Goal: Task Accomplishment & Management: Manage account settings

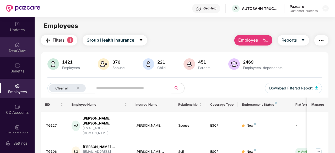
click at [17, 46] on img at bounding box center [17, 44] width 5 height 5
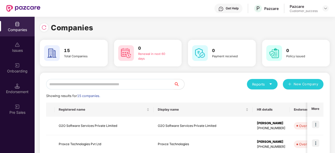
scroll to position [0, 1]
click at [105, 83] on input "text" at bounding box center [110, 84] width 128 height 10
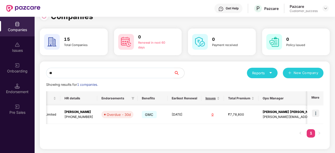
scroll to position [0, 110]
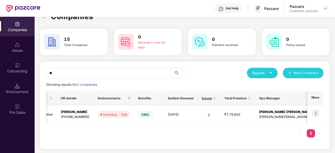
type input "**"
click at [317, 113] on img at bounding box center [315, 113] width 7 height 7
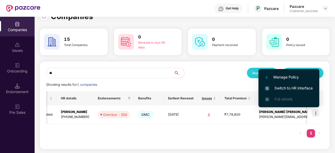
click at [288, 86] on span "Switch to HR interface" at bounding box center [289, 88] width 48 height 6
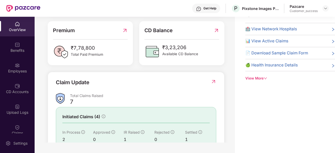
scroll to position [117, 0]
click at [18, 51] on div "Benefits" at bounding box center [17, 50] width 35 height 5
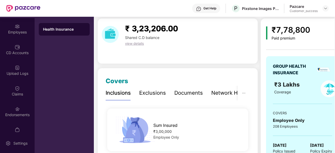
scroll to position [41, 0]
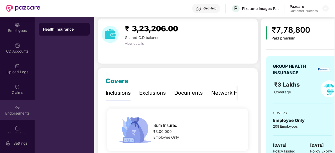
click at [14, 117] on div "Endorsements" at bounding box center [17, 110] width 35 height 20
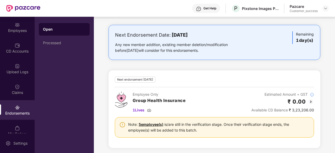
scroll to position [82, 0]
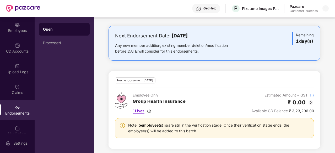
click at [142, 109] on span "1 Lives" at bounding box center [138, 111] width 12 height 6
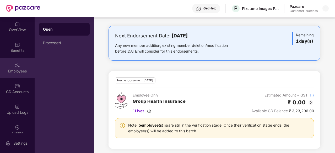
click at [10, 58] on div "Employees" at bounding box center [17, 68] width 35 height 20
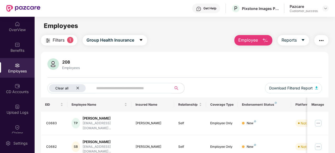
click at [76, 86] on icon "close" at bounding box center [77, 87] width 3 height 3
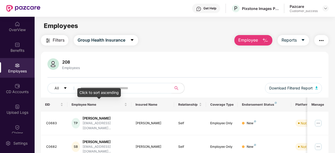
click at [117, 88] on div "Click to sort ascending" at bounding box center [98, 92] width 43 height 9
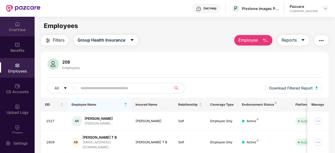
click at [17, 27] on div "OverView" at bounding box center [17, 29] width 35 height 5
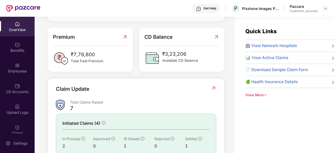
scroll to position [169, 0]
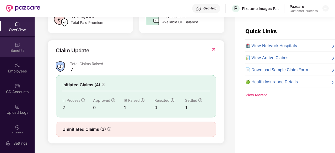
click at [22, 52] on div "Benefits" at bounding box center [17, 50] width 35 height 5
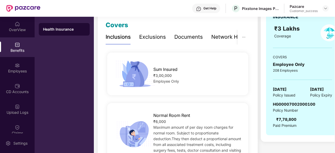
scroll to position [0, 10]
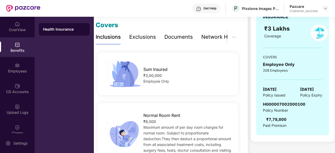
click at [144, 36] on div "Exclusions" at bounding box center [142, 37] width 27 height 8
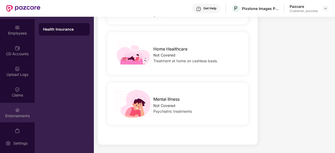
scroll to position [38, 0]
click at [15, 107] on img at bounding box center [17, 109] width 5 height 5
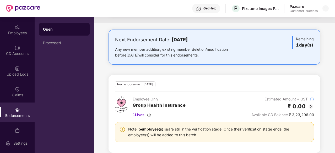
scroll to position [79, 0]
click at [15, 33] on div "Employees" at bounding box center [17, 32] width 35 height 5
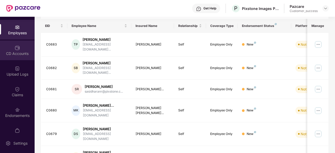
click at [6, 48] on div "CD Accounts" at bounding box center [17, 51] width 35 height 20
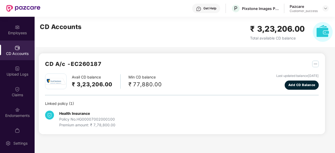
scroll to position [0, 0]
click at [15, 34] on div "Employees" at bounding box center [17, 32] width 35 height 5
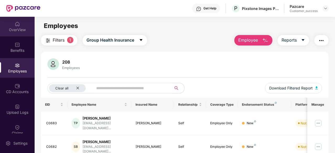
click at [20, 30] on div "OverView" at bounding box center [17, 29] width 35 height 5
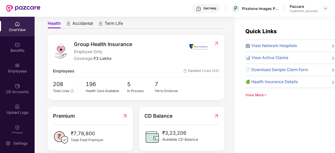
scroll to position [48, 0]
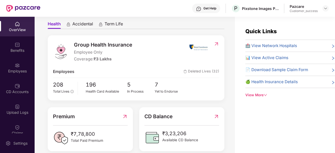
click at [264, 56] on span "📊 View Active Claims" at bounding box center [266, 58] width 43 height 6
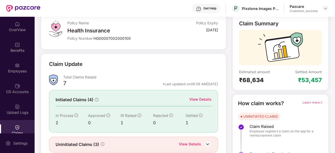
scroll to position [31, 0]
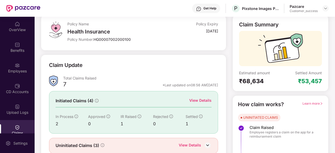
click at [192, 100] on div "View Details" at bounding box center [200, 101] width 22 height 6
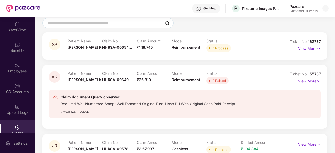
scroll to position [0, 0]
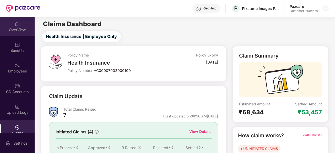
click at [22, 23] on div "OverView" at bounding box center [17, 27] width 35 height 20
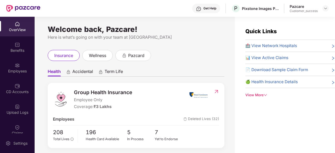
scroll to position [48, 0]
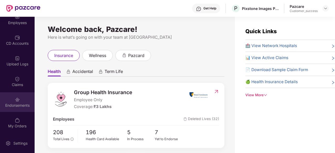
click at [14, 103] on div "Endorsements" at bounding box center [17, 105] width 35 height 5
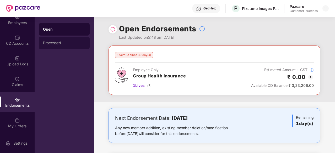
click at [74, 37] on div "Processed" at bounding box center [64, 43] width 51 height 13
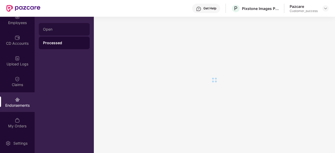
click at [70, 27] on div "Open" at bounding box center [64, 29] width 42 height 4
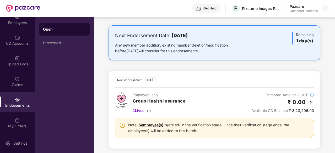
scroll to position [81, 0]
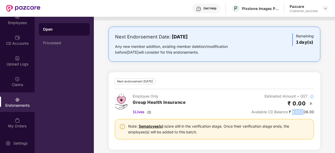
drag, startPoint x: 291, startPoint y: 110, endPoint x: 309, endPoint y: 113, distance: 18.0
click at [309, 113] on div "Available CD Balance ₹ 3,23,206.00" at bounding box center [282, 112] width 63 height 6
copy div "3,23,206."
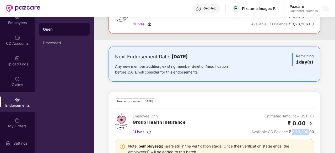
scroll to position [83, 0]
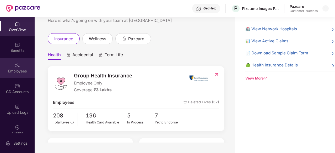
click at [16, 69] on div "Employees" at bounding box center [17, 71] width 35 height 5
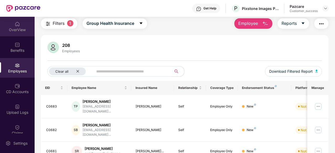
click at [22, 27] on div "OverView" at bounding box center [17, 29] width 35 height 5
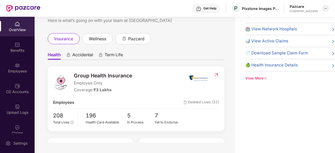
click at [324, 6] on div at bounding box center [325, 8] width 6 height 6
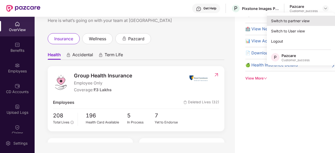
click at [303, 18] on div "Switch to partner view" at bounding box center [301, 21] width 68 height 10
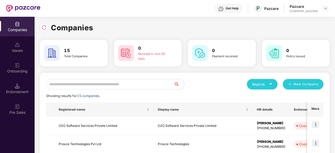
click at [71, 86] on input "text" at bounding box center [110, 84] width 128 height 10
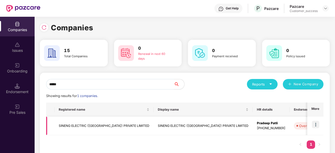
type input "*****"
click at [315, 120] on td at bounding box center [315, 126] width 16 height 19
click at [311, 124] on td at bounding box center [315, 126] width 16 height 19
click at [315, 123] on img at bounding box center [315, 124] width 7 height 7
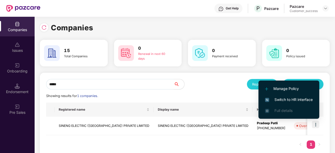
click at [293, 96] on li "Switch to HR interface" at bounding box center [288, 99] width 61 height 11
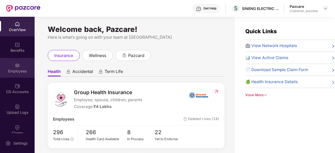
click at [15, 66] on img at bounding box center [17, 65] width 5 height 5
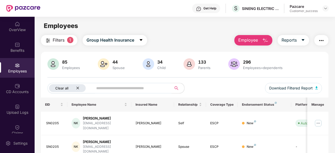
click at [77, 87] on icon "close" at bounding box center [77, 87] width 3 height 3
click at [94, 90] on input "text" at bounding box center [122, 88] width 84 height 8
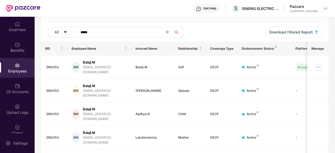
scroll to position [72, 0]
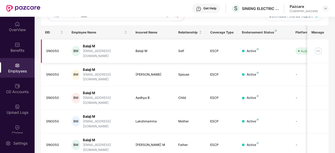
type input "*****"
click at [320, 47] on img at bounding box center [318, 51] width 8 height 8
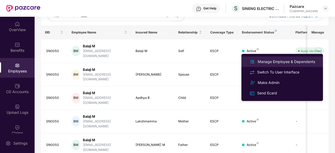
click at [279, 60] on div "Manage Employee & Dependents" at bounding box center [285, 62] width 59 height 6
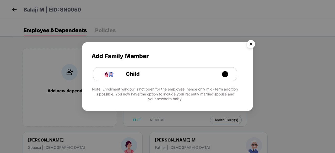
click at [253, 40] on img "Close" at bounding box center [250, 45] width 15 height 15
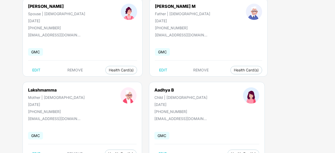
scroll to position [154, 0]
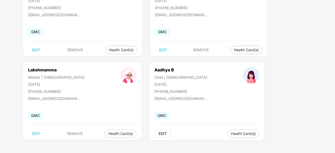
click at [158, 132] on span "EDIT" at bounding box center [162, 134] width 8 height 4
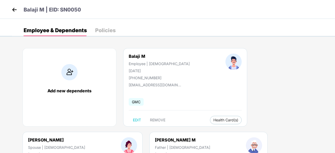
select select "*****"
select select "******"
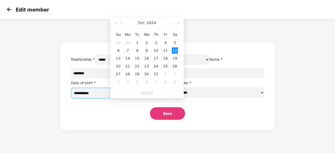
click at [128, 96] on input "**********" at bounding box center [117, 93] width 86 height 6
click at [172, 23] on span "button" at bounding box center [172, 23] width 3 height 3
type input "**********"
click at [136, 48] on div "10" at bounding box center [137, 50] width 6 height 6
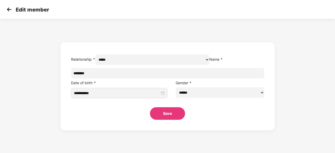
click at [170, 120] on button "Save" at bounding box center [167, 113] width 35 height 13
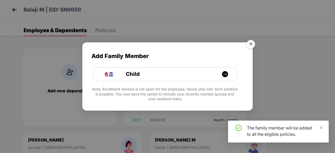
click at [252, 47] on img "Close" at bounding box center [250, 45] width 15 height 15
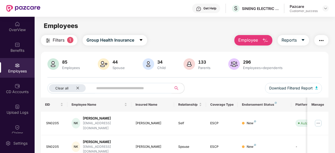
click at [19, 27] on div "OverView" at bounding box center [17, 29] width 35 height 5
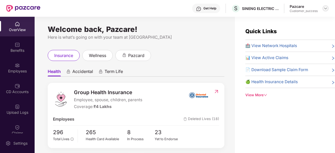
click at [326, 9] on img at bounding box center [325, 8] width 4 height 4
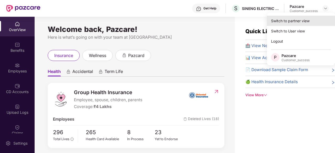
click at [303, 19] on div "Switch to partner view" at bounding box center [301, 21] width 68 height 10
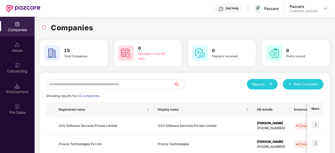
click at [89, 80] on input "text" at bounding box center [110, 84] width 128 height 10
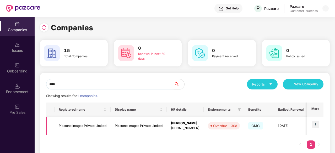
type input "****"
click at [317, 126] on img at bounding box center [315, 124] width 7 height 7
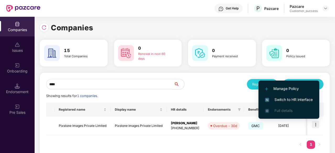
click at [290, 99] on span "Switch to HR interface" at bounding box center [289, 100] width 48 height 6
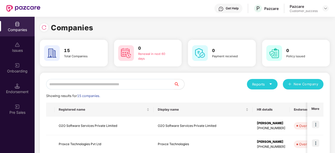
click at [90, 87] on input "text" at bounding box center [110, 84] width 128 height 10
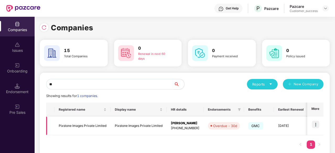
type input "**"
click at [67, 128] on td "Pixstone Images Private Limited" at bounding box center [82, 126] width 56 height 19
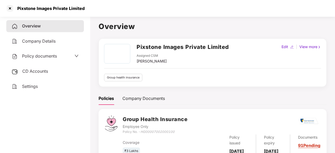
scroll to position [26, 0]
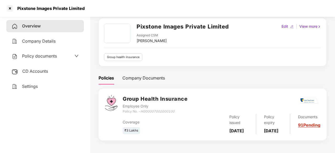
click at [39, 41] on span "Company Details" at bounding box center [39, 40] width 34 height 5
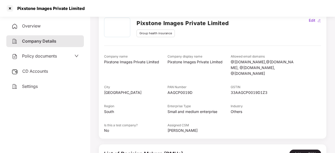
scroll to position [101, 0]
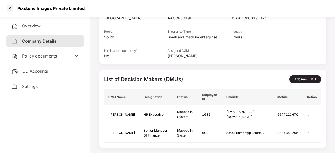
click at [22, 57] on div "Policy documents" at bounding box center [34, 56] width 45 height 7
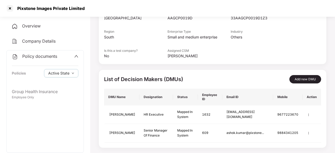
click at [69, 56] on div "Policy documents" at bounding box center [45, 56] width 67 height 7
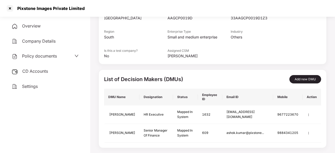
scroll to position [0, 0]
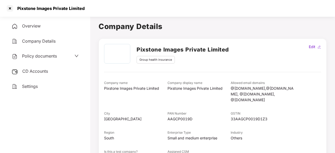
click at [30, 27] on span "Overview" at bounding box center [31, 25] width 19 height 5
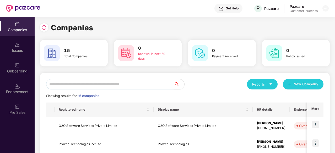
click at [83, 89] on input "text" at bounding box center [110, 84] width 128 height 10
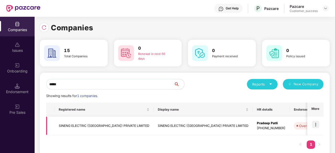
type input "*****"
click at [315, 126] on img at bounding box center [315, 124] width 7 height 7
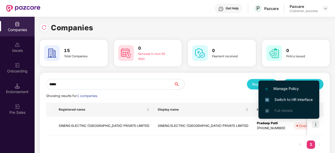
click at [275, 97] on span "Switch to HR interface" at bounding box center [289, 100] width 48 height 6
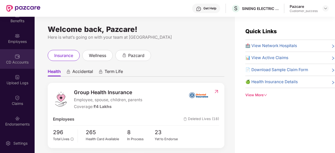
scroll to position [48, 0]
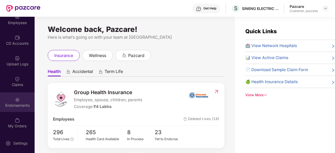
click at [12, 100] on div "Endorsements" at bounding box center [17, 102] width 35 height 20
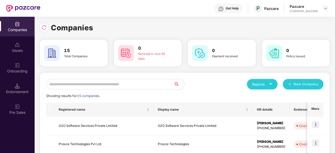
click at [74, 85] on input "text" at bounding box center [110, 84] width 128 height 10
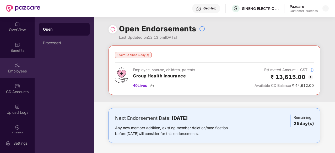
click at [13, 70] on div "Employees" at bounding box center [17, 71] width 35 height 5
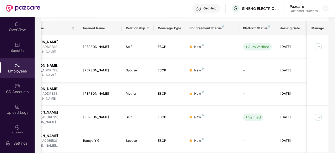
scroll to position [167, 0]
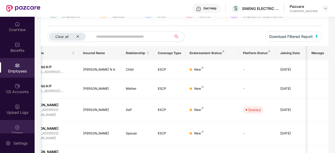
scroll to position [48, 0]
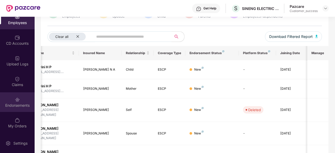
click at [18, 102] on img at bounding box center [17, 99] width 5 height 5
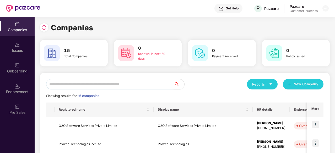
scroll to position [0, 1]
click at [132, 88] on input "text" at bounding box center [110, 84] width 128 height 10
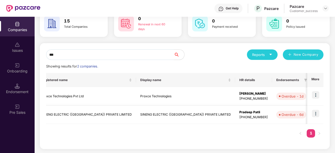
scroll to position [0, 0]
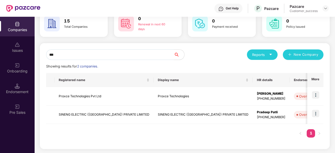
type input "***"
click at [317, 113] on img at bounding box center [315, 113] width 7 height 7
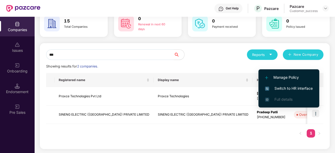
click at [281, 84] on li "Switch to HR interface" at bounding box center [288, 88] width 61 height 11
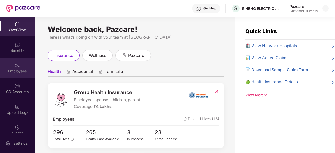
click at [0, 69] on div "Employees" at bounding box center [17, 71] width 35 height 5
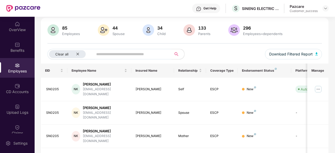
scroll to position [34, 0]
click at [79, 52] on icon "close" at bounding box center [77, 53] width 3 height 3
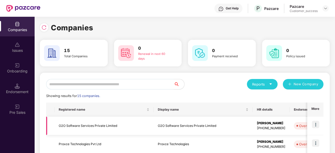
scroll to position [0, 185]
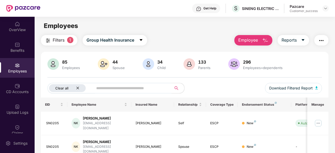
click at [79, 89] on icon "close" at bounding box center [77, 87] width 3 height 3
click at [98, 89] on input "text" at bounding box center [122, 88] width 84 height 8
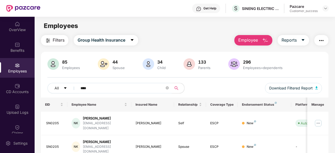
type input "*****"
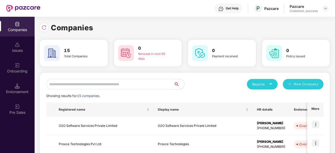
scroll to position [0, 1]
click at [70, 83] on input "text" at bounding box center [110, 84] width 128 height 10
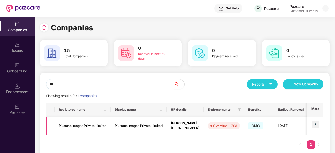
type input "***"
click at [114, 125] on td "Pixstone Images Private Limited" at bounding box center [138, 126] width 56 height 19
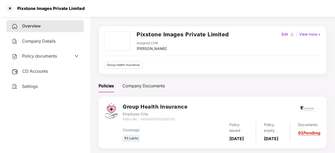
scroll to position [26, 0]
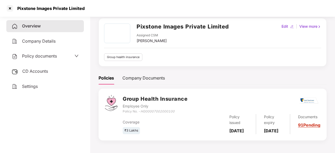
click at [20, 48] on div "Overview Company Details Policy documents CD Accounts Settings" at bounding box center [45, 56] width 78 height 72
click at [38, 41] on span "Company Details" at bounding box center [39, 40] width 34 height 5
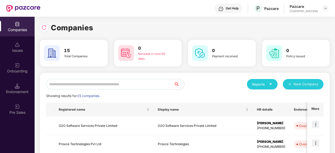
scroll to position [0, 1]
click at [106, 81] on input "text" at bounding box center [110, 84] width 128 height 10
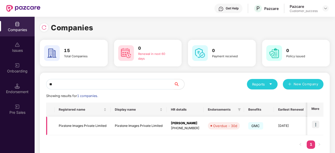
type input "**"
click at [318, 126] on img at bounding box center [315, 124] width 7 height 7
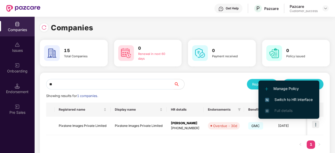
click at [280, 95] on li "Switch to HR interface" at bounding box center [288, 99] width 61 height 11
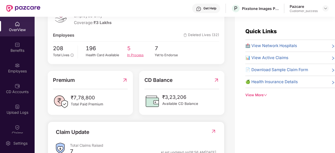
scroll to position [99, 0]
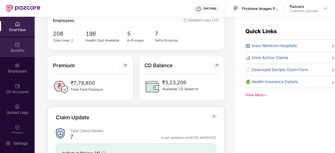
click at [20, 52] on div "Benefits" at bounding box center [17, 50] width 35 height 5
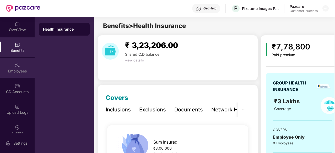
click at [15, 67] on img at bounding box center [17, 65] width 5 height 5
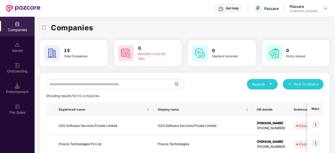
scroll to position [0, 1]
click at [119, 81] on input "text" at bounding box center [110, 84] width 128 height 10
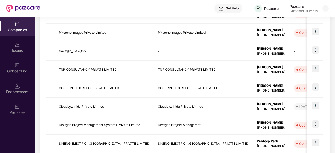
scroll to position [177, 0]
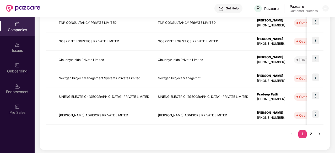
click at [309, 133] on link "2" at bounding box center [310, 134] width 8 height 8
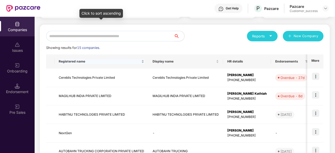
scroll to position [48, 0]
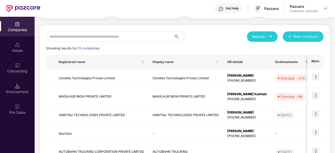
click at [96, 43] on div "Reports New Company Showing results for 15 companies. Registered name Display n…" at bounding box center [184, 105] width 277 height 149
click at [95, 38] on input "text" at bounding box center [110, 36] width 128 height 10
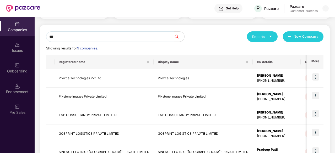
scroll to position [30, 0]
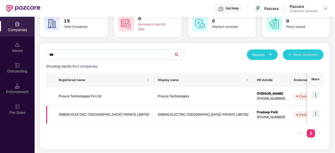
type input "***"
click at [317, 110] on img at bounding box center [315, 113] width 7 height 7
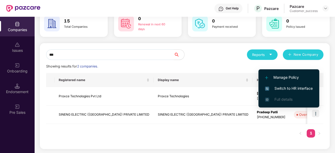
click at [309, 88] on span "Switch to HR interface" at bounding box center [289, 89] width 48 height 6
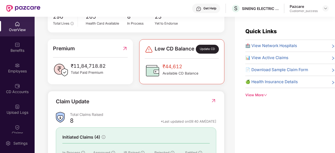
scroll to position [172, 0]
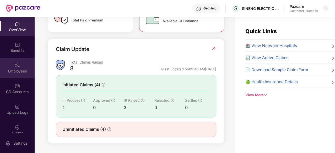
click at [15, 71] on div "Employees" at bounding box center [17, 71] width 35 height 5
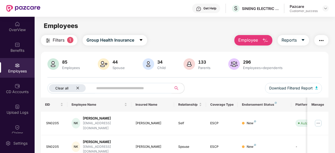
click at [78, 87] on icon "close" at bounding box center [77, 88] width 3 height 3
click at [60, 86] on button "All" at bounding box center [63, 88] width 32 height 10
click at [102, 87] on input "text" at bounding box center [122, 88] width 84 height 8
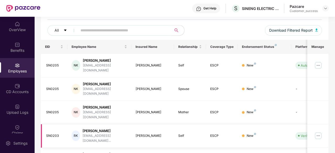
scroll to position [56, 0]
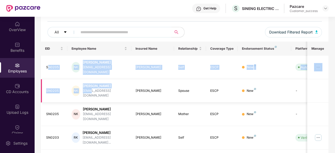
drag, startPoint x: 48, startPoint y: 65, endPoint x: 93, endPoint y: 85, distance: 49.4
click at [50, 60] on td "SN0205" at bounding box center [54, 68] width 27 height 24
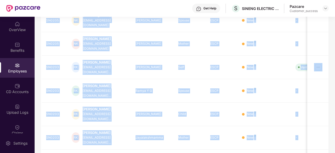
scroll to position [167, 0]
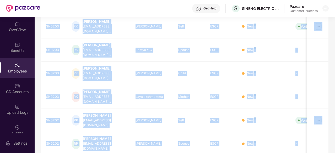
drag, startPoint x: 43, startPoint y: 32, endPoint x: 258, endPoint y: 126, distance: 234.1
click at [258, 126] on tbody "SN0205 [PERSON_NAME] K [EMAIL_ADDRESS][DOMAIN_NAME] [PERSON_NAME] K Self ESCP N…" at bounding box center [211, 61] width 340 height 235
copy tbody "SN0205 [PERSON_NAME] K [EMAIL_ADDRESS][DOMAIN_NAME] [PERSON_NAME] K Self ESCP N…"
click at [286, 71] on div "New" at bounding box center [264, 73] width 45 height 5
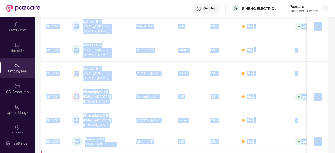
drag, startPoint x: 45, startPoint y: 44, endPoint x: 259, endPoint y: 125, distance: 229.1
click at [259, 125] on tbody "SN0202 [PERSON_NAME] [EMAIL_ADDRESS][DOMAIN_NAME] R Dikshian Child ESCP New - […" at bounding box center [211, 57] width 340 height 226
copy tbody "SN0202 [PERSON_NAME] [EMAIL_ADDRESS][DOMAIN_NAME] R Dikshian Child ESCP New - […"
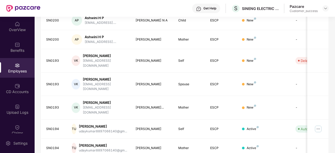
scroll to position [84, 0]
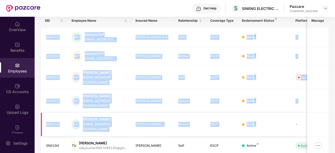
drag, startPoint x: 43, startPoint y: 31, endPoint x: 260, endPoint y: 114, distance: 232.2
click at [260, 114] on tbody "SN0200 AP Ashwini H P [EMAIL_ADDRESS].... [PERSON_NAME] N A Child ESCP New - [D…" at bounding box center [211, 130] width 340 height 204
copy tbody "SN0200 AP Ashwini H P [EMAIL_ADDRESS].... [PERSON_NAME] N A Child ESCP New - [D…"
click at [260, 122] on div "New" at bounding box center [264, 124] width 45 height 5
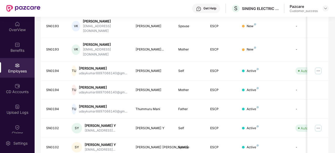
scroll to position [164, 0]
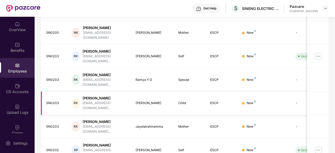
scroll to position [134, 0]
